Goal: Task Accomplishment & Management: Use online tool/utility

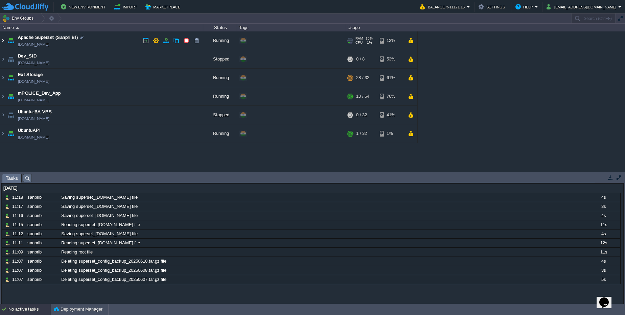
click at [4, 42] on img at bounding box center [2, 40] width 5 height 18
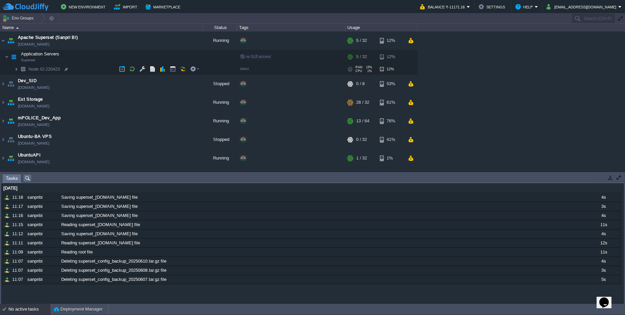
click at [15, 70] on img at bounding box center [16, 69] width 4 height 10
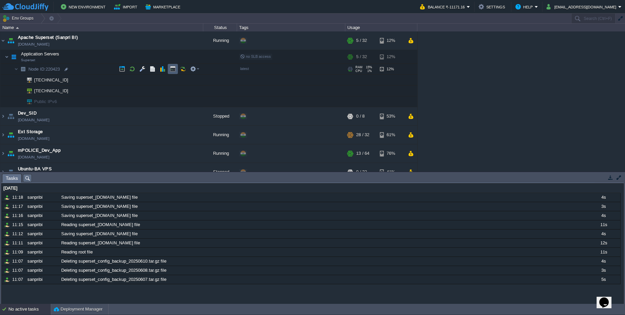
click at [175, 70] on button "button" at bounding box center [173, 69] width 6 height 6
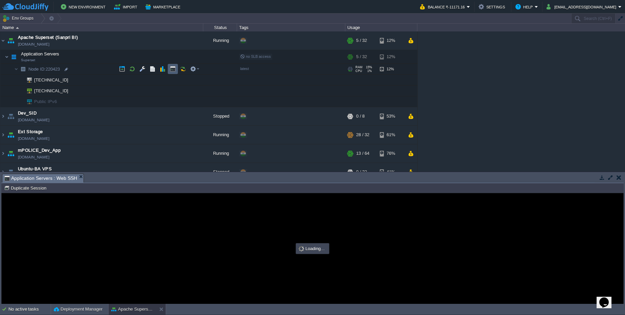
type input "#000000"
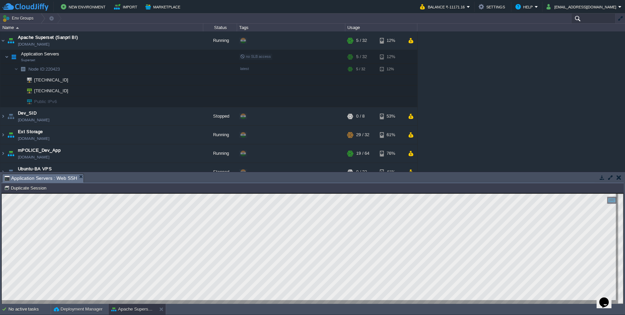
click at [581, 17] on input "text" at bounding box center [593, 19] width 44 height 10
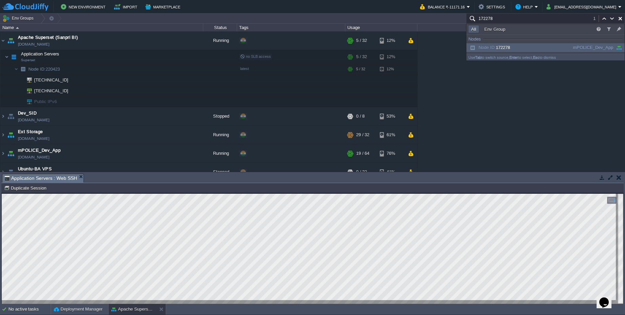
type input "172278"
click at [567, 47] on div "Node ID: 172278" at bounding box center [519, 47] width 102 height 7
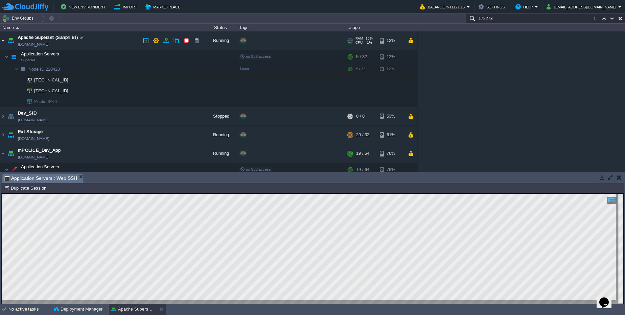
click at [4, 38] on img at bounding box center [2, 40] width 5 height 18
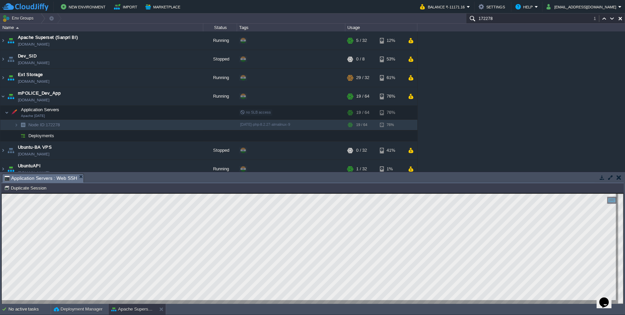
click at [620, 176] on button "button" at bounding box center [619, 178] width 5 height 6
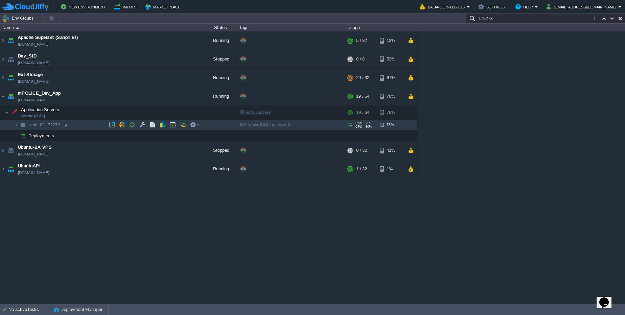
click at [18, 128] on img at bounding box center [22, 125] width 9 height 10
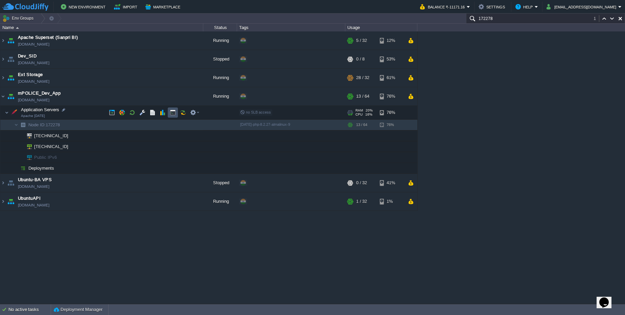
click at [173, 115] on button "button" at bounding box center [173, 113] width 6 height 6
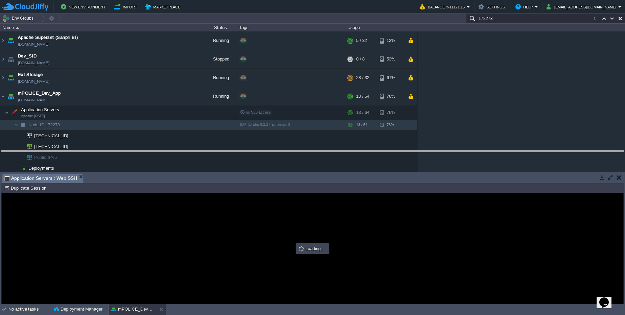
drag, startPoint x: 294, startPoint y: 174, endPoint x: 293, endPoint y: 140, distance: 34.2
click at [293, 140] on body "New Environment Import Marketplace Bonus ₹0.00 Upgrade Account Balance ₹-11171.…" at bounding box center [312, 157] width 625 height 315
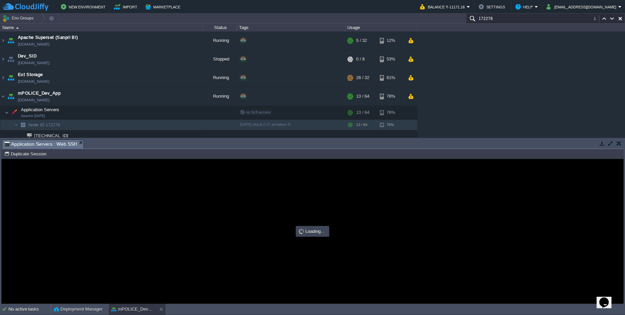
type input "#000000"
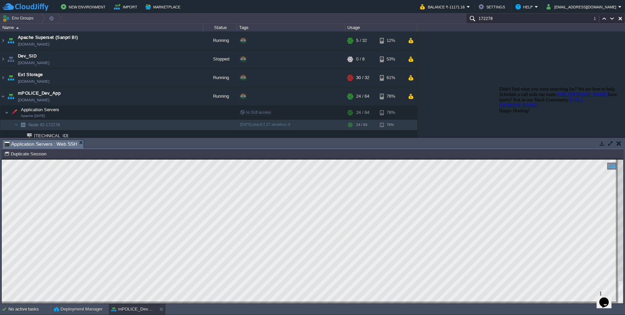
click at [621, 142] on button "button" at bounding box center [619, 143] width 5 height 6
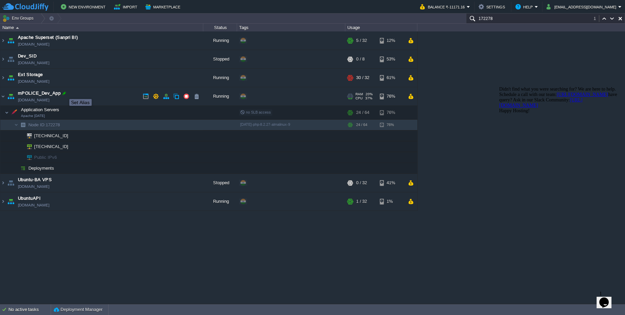
click at [64, 93] on div at bounding box center [64, 93] width 6 height 6
